Goal: Information Seeking & Learning: Find specific fact

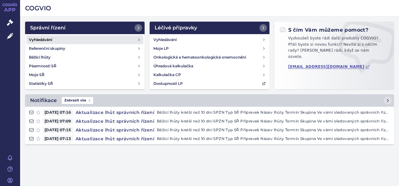
click at [51, 40] on h4 "Vyhledávání" at bounding box center [40, 40] width 23 height 6
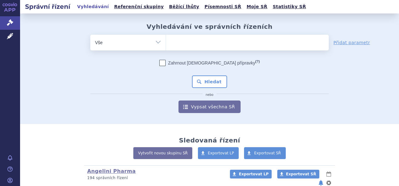
click at [183, 40] on ul at bounding box center [247, 41] width 163 height 13
click at [166, 40] on select at bounding box center [166, 43] width 0 height 16
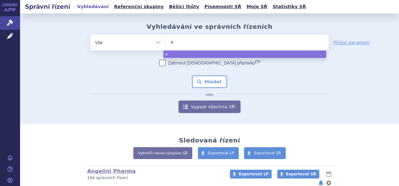
type input "ak"
type input "aky"
type input "akyz"
type input "aky"
type input "akym"
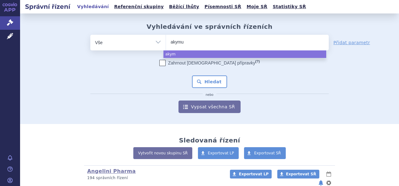
type input "akymue"
type input "akymu"
type input "akym"
type input "aky"
type input "akyn"
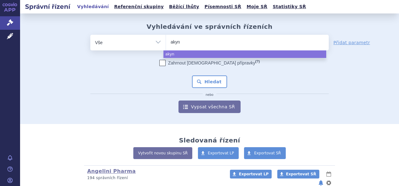
type input "akynz"
type input "akynze"
type input "[MEDICAL_DATA]"
select select "[MEDICAL_DATA]"
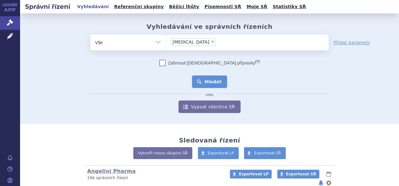
click at [206, 80] on button "Hledat" at bounding box center [209, 82] width 35 height 13
